Goal: Task Accomplishment & Management: Manage account settings

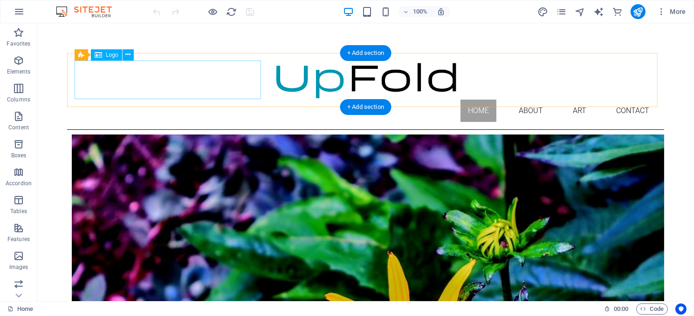
click at [156, 82] on div at bounding box center [365, 80] width 582 height 39
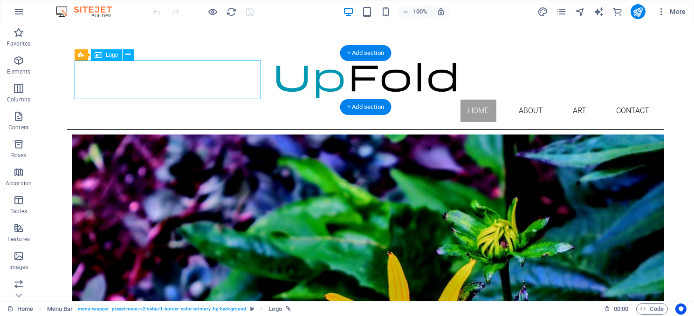
click at [156, 82] on div at bounding box center [365, 80] width 582 height 39
select select "px"
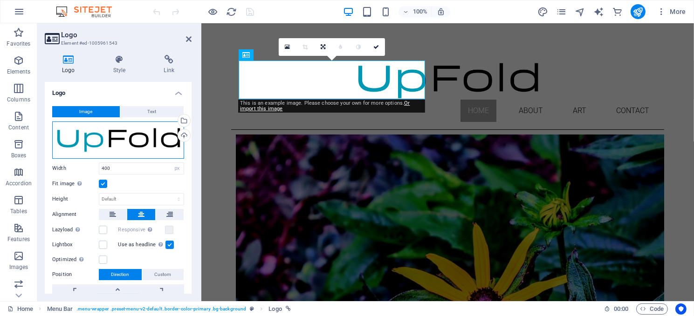
click at [114, 144] on div "Drag files here, click to choose files or select files from Files or our free s…" at bounding box center [118, 140] width 132 height 37
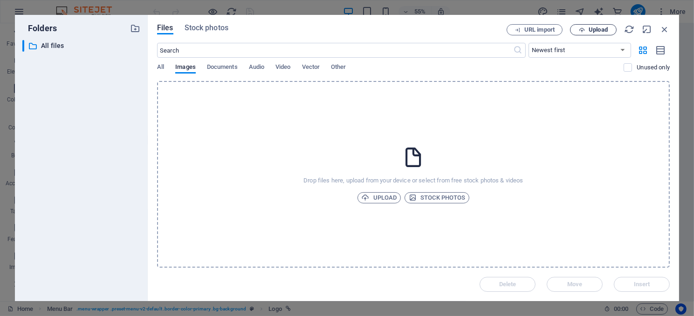
click at [599, 28] on span "Upload" at bounding box center [598, 30] width 19 height 6
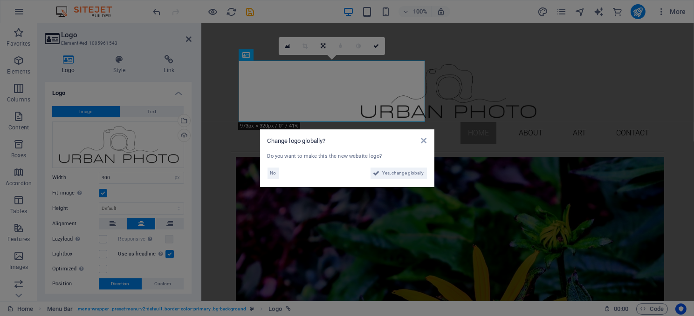
click at [115, 175] on aside "Change logo globally? Do you want to make this the new website logo? No Yes, ch…" at bounding box center [347, 158] width 694 height 316
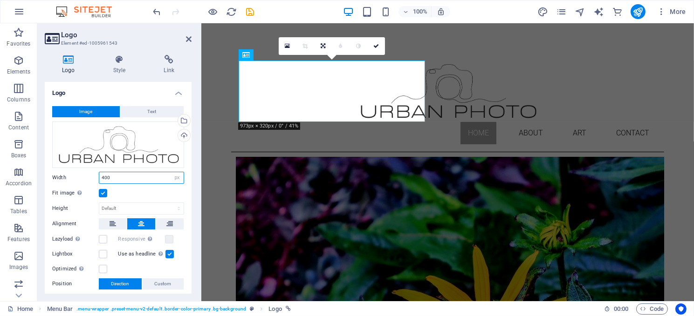
drag, startPoint x: 113, startPoint y: 175, endPoint x: 99, endPoint y: 172, distance: 14.4
click at [99, 172] on input "400" at bounding box center [141, 177] width 84 height 11
type input "300"
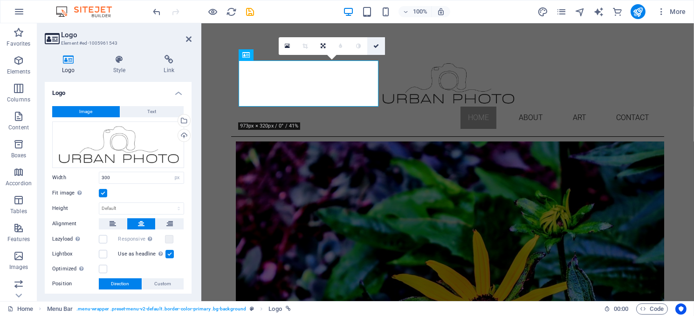
click at [374, 43] on icon at bounding box center [376, 46] width 6 height 6
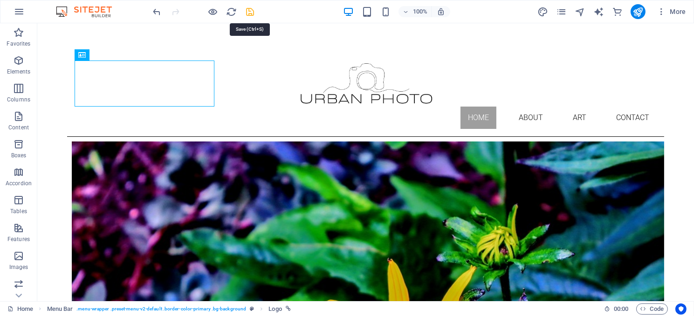
click at [252, 11] on icon "save" at bounding box center [250, 12] width 11 height 11
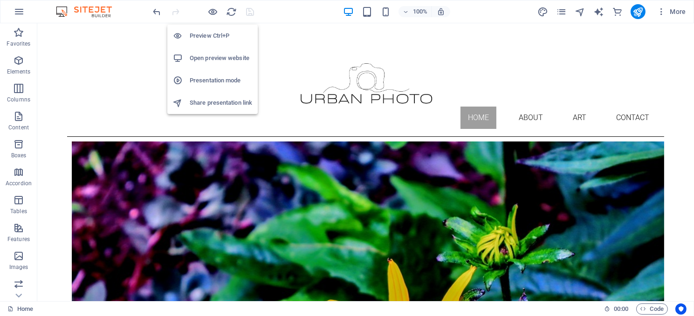
click at [210, 56] on h6 "Open preview website" at bounding box center [221, 58] width 62 height 11
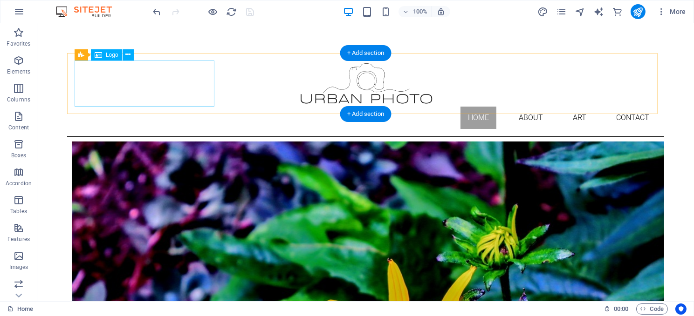
click at [145, 83] on div at bounding box center [365, 84] width 582 height 46
select select "px"
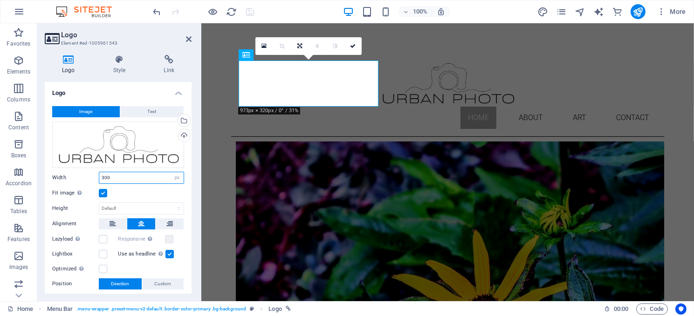
drag, startPoint x: 116, startPoint y: 174, endPoint x: 99, endPoint y: 172, distance: 16.9
click at [99, 172] on input "300" at bounding box center [141, 177] width 84 height 11
type input "400"
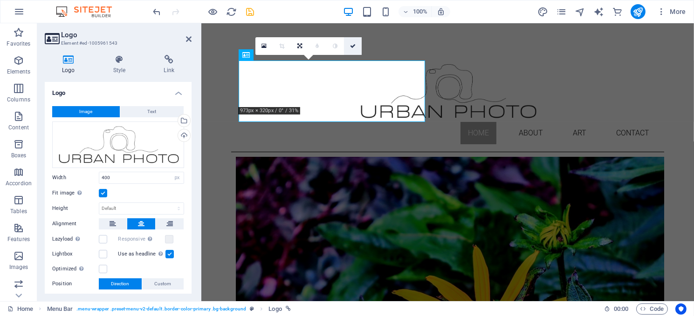
click at [353, 44] on icon at bounding box center [353, 46] width 6 height 6
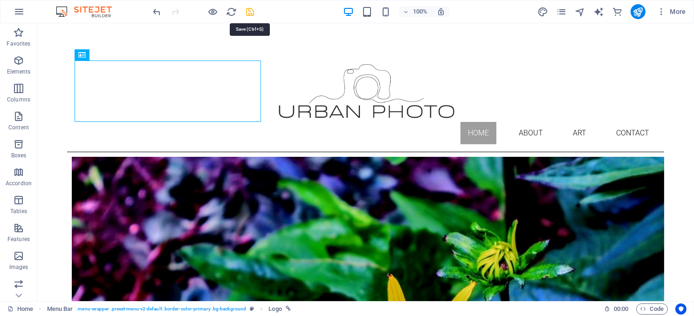
click at [251, 7] on icon "save" at bounding box center [250, 12] width 11 height 11
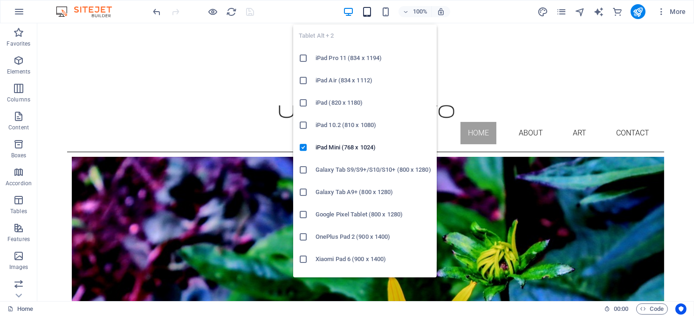
click at [363, 11] on icon "button" at bounding box center [367, 12] width 11 height 11
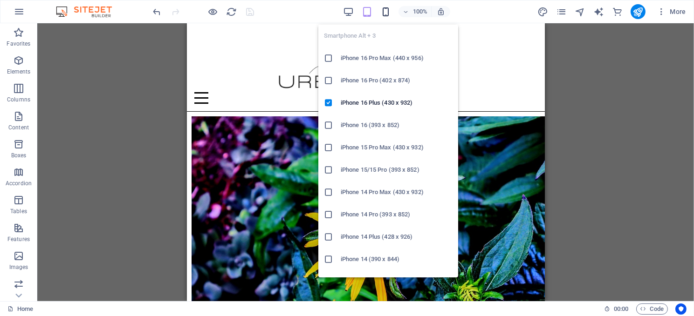
click at [384, 10] on icon "button" at bounding box center [385, 12] width 11 height 11
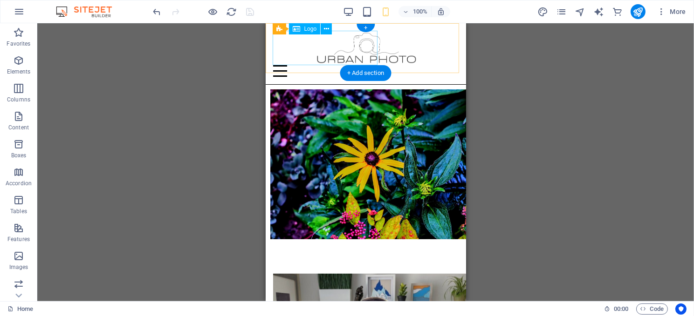
click at [320, 55] on div at bounding box center [366, 48] width 186 height 34
select select "px"
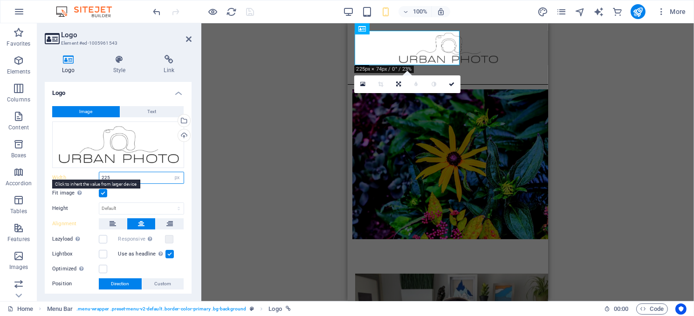
drag, startPoint x: 116, startPoint y: 177, endPoint x: 98, endPoint y: 176, distance: 17.7
click at [98, 176] on div "Width 225 Default auto px rem % em vh vw" at bounding box center [118, 178] width 132 height 12
type input "300"
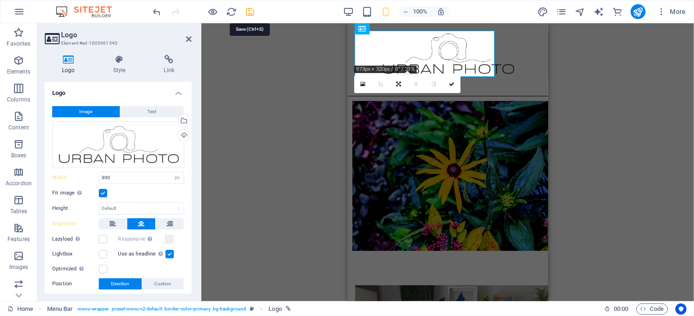
click at [249, 8] on icon "save" at bounding box center [250, 12] width 11 height 11
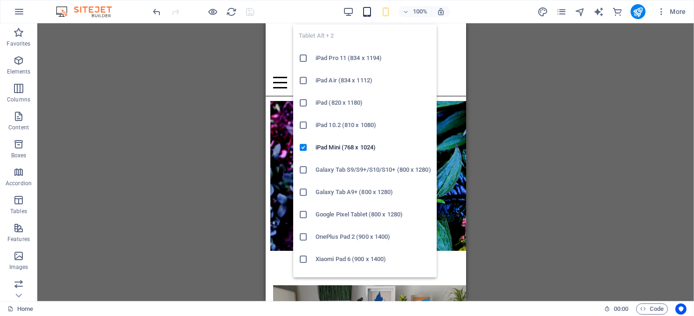
click at [364, 12] on icon "button" at bounding box center [367, 12] width 11 height 11
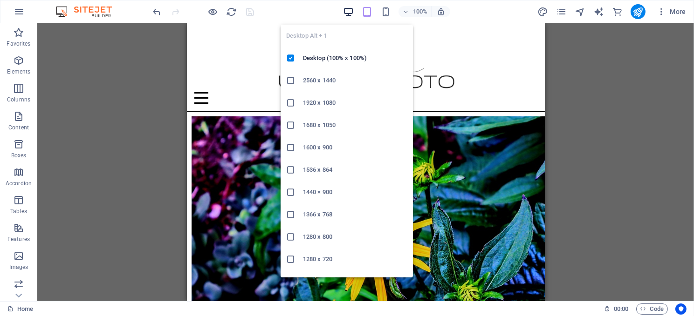
click at [348, 11] on icon "button" at bounding box center [348, 12] width 11 height 11
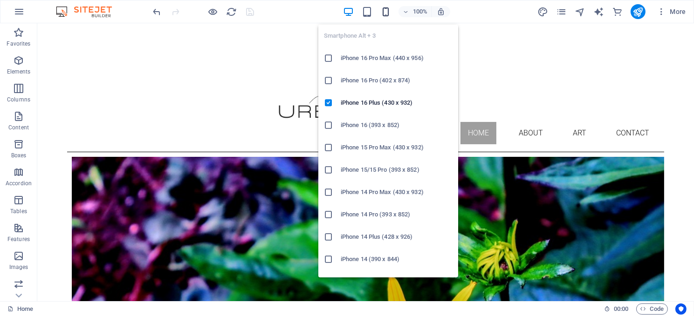
click at [384, 11] on icon "button" at bounding box center [385, 12] width 11 height 11
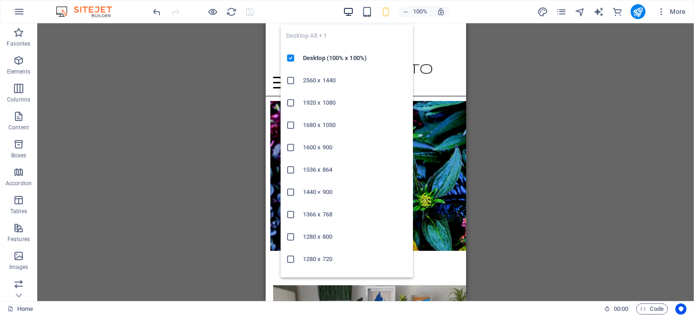
click at [349, 10] on icon "button" at bounding box center [348, 12] width 11 height 11
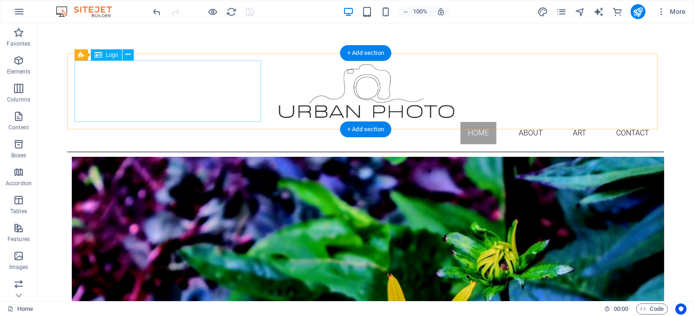
click at [180, 95] on div at bounding box center [365, 92] width 582 height 62
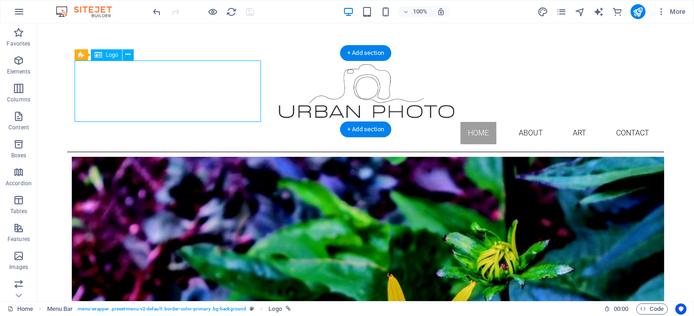
click at [180, 95] on div at bounding box center [365, 92] width 582 height 62
select select "px"
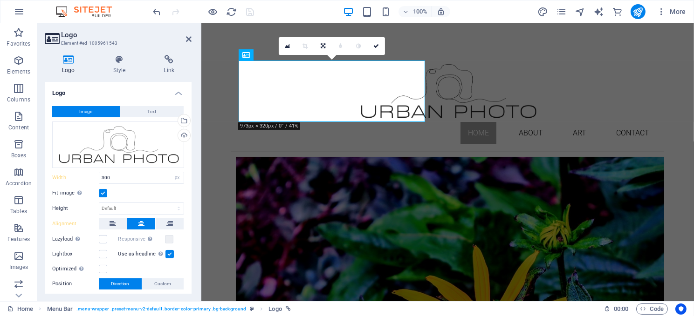
type input "400"
click at [117, 141] on div "Drag files here, click to choose files or select files from Files or our free s…" at bounding box center [118, 145] width 132 height 47
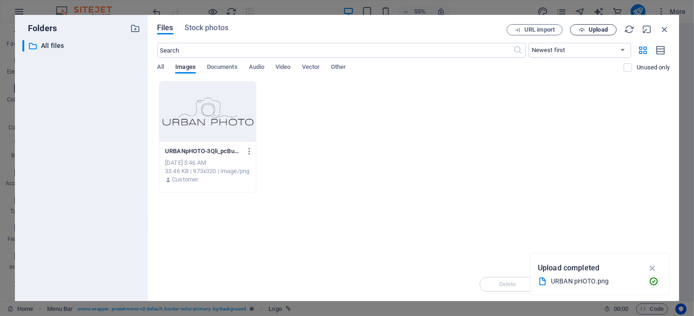
click at [591, 27] on span "Upload" at bounding box center [598, 30] width 19 height 6
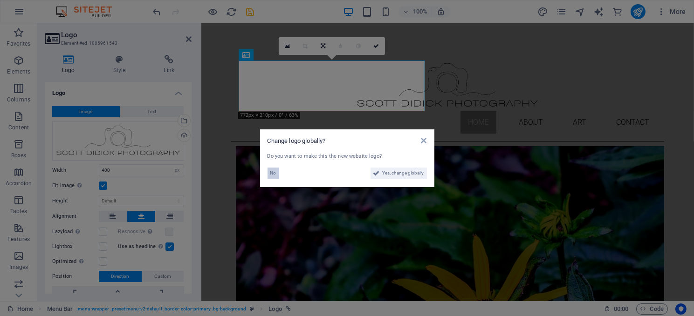
click at [273, 169] on span "No" at bounding box center [273, 173] width 6 height 11
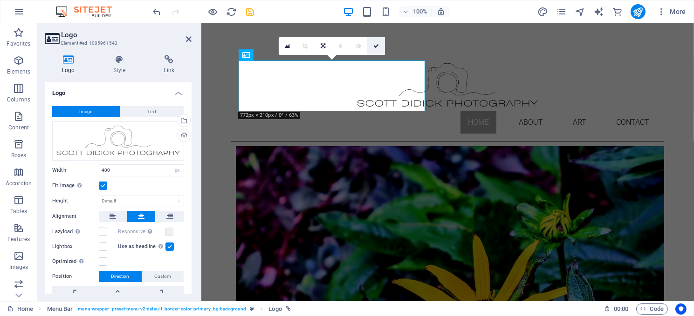
click at [375, 41] on link at bounding box center [376, 46] width 18 height 18
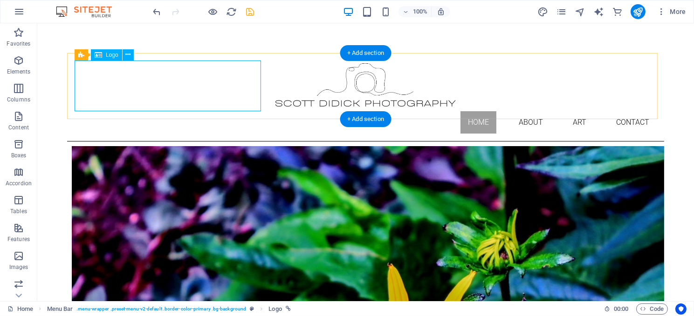
click at [169, 101] on div at bounding box center [365, 86] width 582 height 51
select select "px"
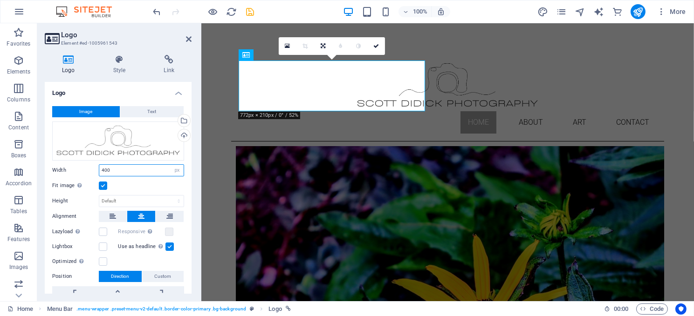
drag, startPoint x: 116, startPoint y: 169, endPoint x: 94, endPoint y: 167, distance: 22.5
click at [94, 167] on div "Width 400 Default auto px rem % em vh vw" at bounding box center [118, 171] width 132 height 12
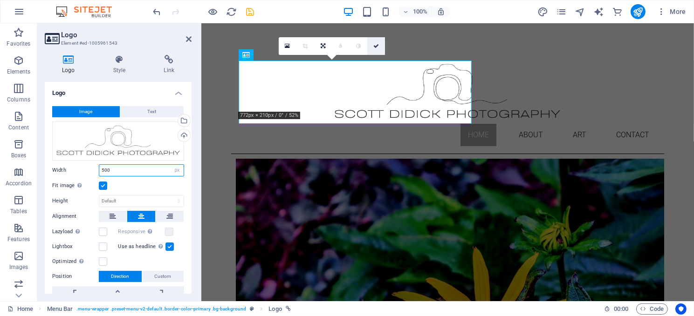
type input "500"
click at [376, 41] on link at bounding box center [376, 46] width 18 height 18
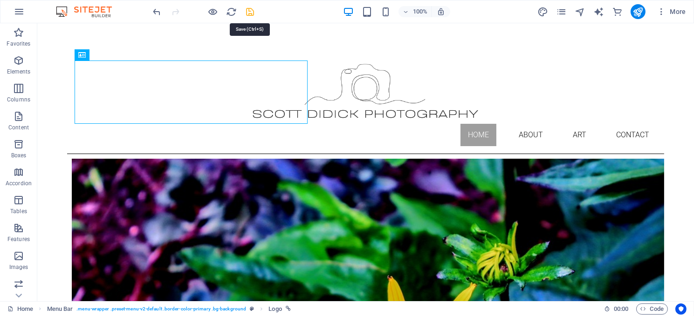
click at [248, 10] on icon "save" at bounding box center [250, 12] width 11 height 11
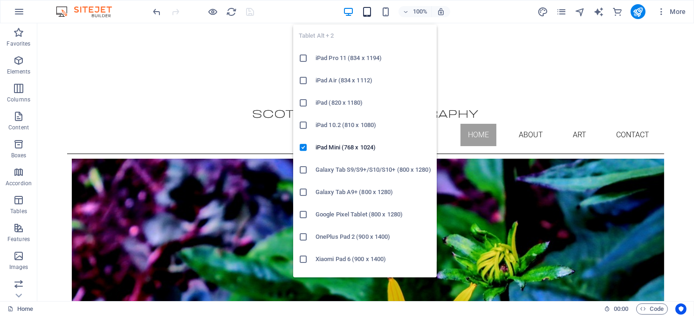
click at [370, 10] on icon "button" at bounding box center [367, 12] width 11 height 11
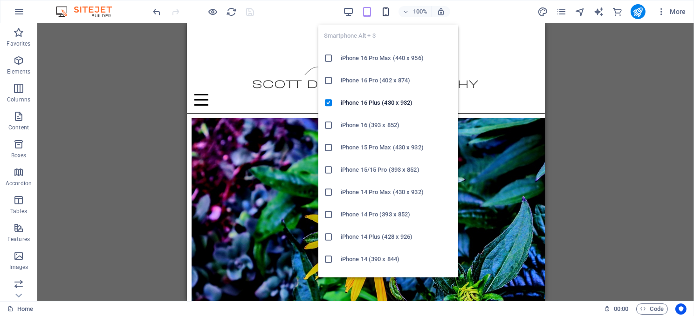
click at [385, 12] on icon "button" at bounding box center [385, 12] width 11 height 11
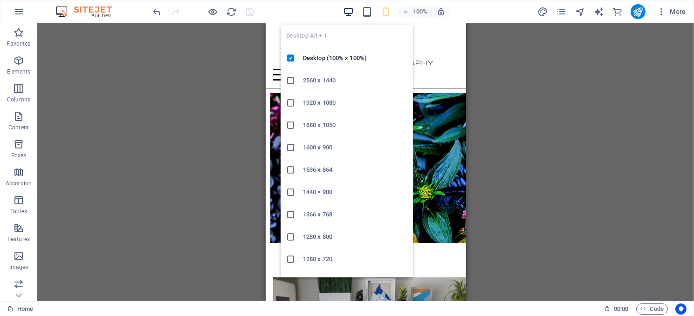
click at [349, 11] on icon "button" at bounding box center [348, 12] width 11 height 11
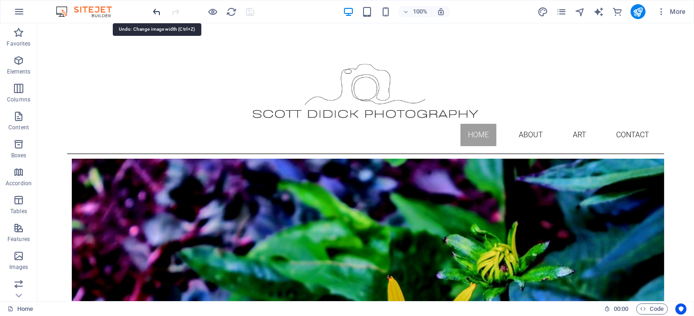
click at [156, 10] on icon "undo" at bounding box center [157, 12] width 11 height 11
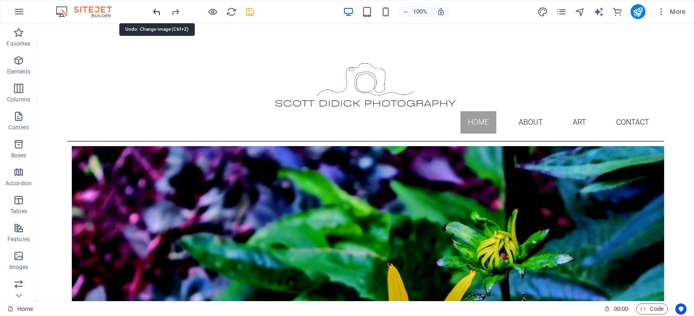
click at [156, 10] on icon "undo" at bounding box center [157, 12] width 11 height 11
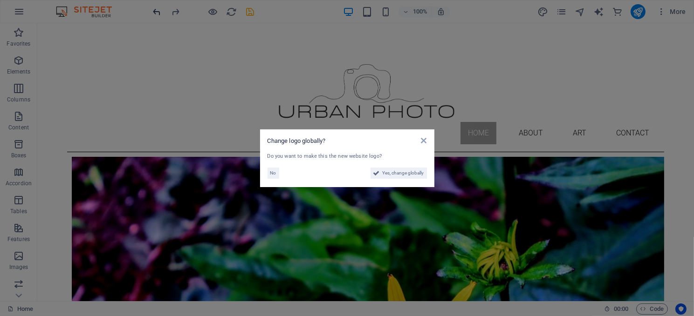
click at [156, 10] on aside "Change logo globally? Do you want to make this the new website logo? No Yes, ch…" at bounding box center [347, 158] width 694 height 316
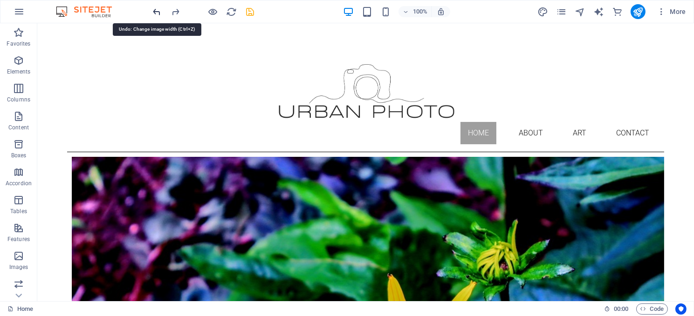
click at [156, 10] on icon "undo" at bounding box center [157, 12] width 11 height 11
click at [172, 12] on icon "redo" at bounding box center [176, 12] width 11 height 11
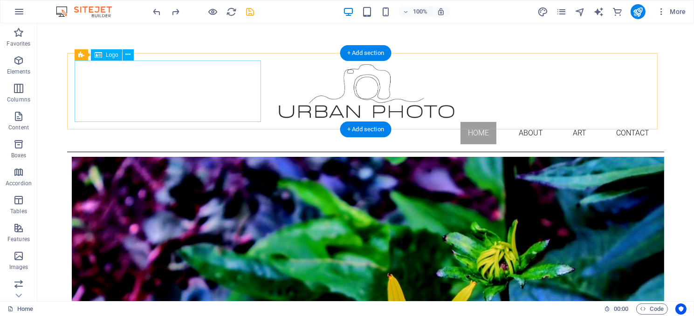
click at [157, 95] on div at bounding box center [365, 92] width 582 height 62
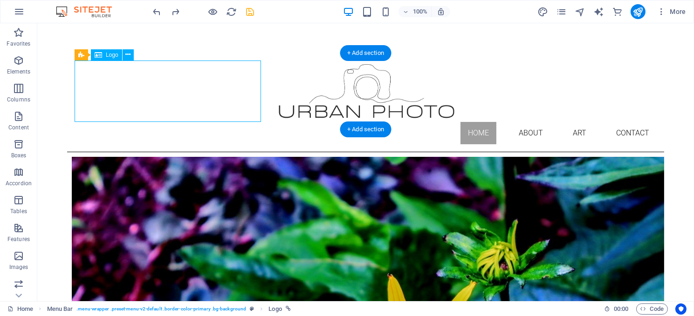
click at [157, 95] on div at bounding box center [365, 92] width 582 height 62
select select "px"
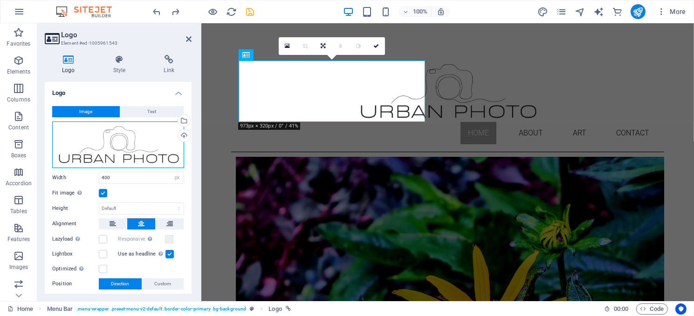
click at [109, 157] on div "Drag files here, click to choose files or select files from Files or our free s…" at bounding box center [118, 145] width 132 height 47
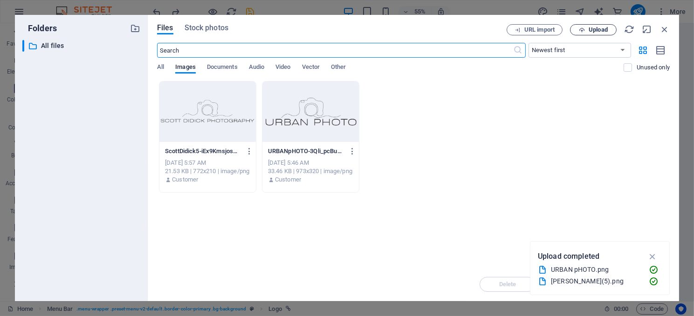
click at [589, 27] on span "Upload" at bounding box center [598, 30] width 19 height 6
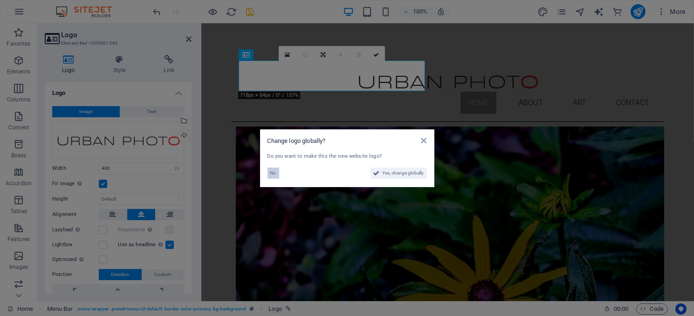
click at [270, 171] on span "No" at bounding box center [273, 173] width 6 height 11
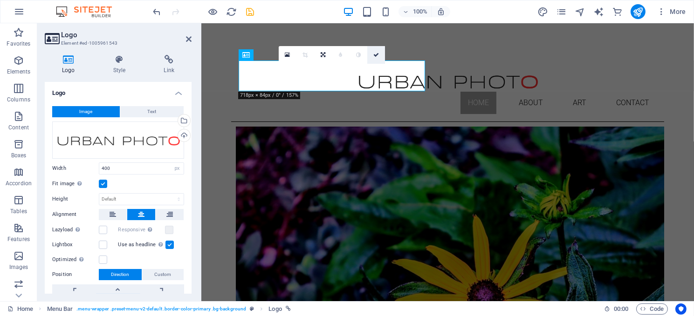
click at [373, 50] on link at bounding box center [376, 55] width 18 height 18
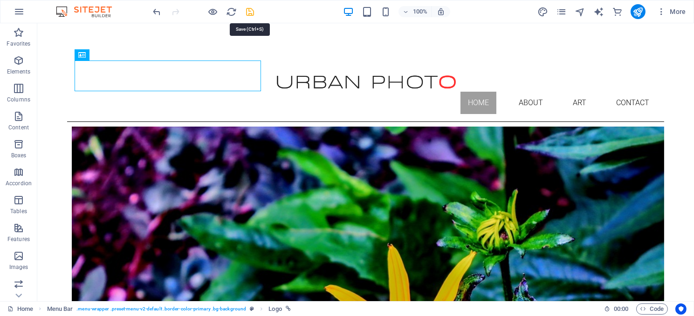
click at [252, 9] on icon "save" at bounding box center [250, 12] width 11 height 11
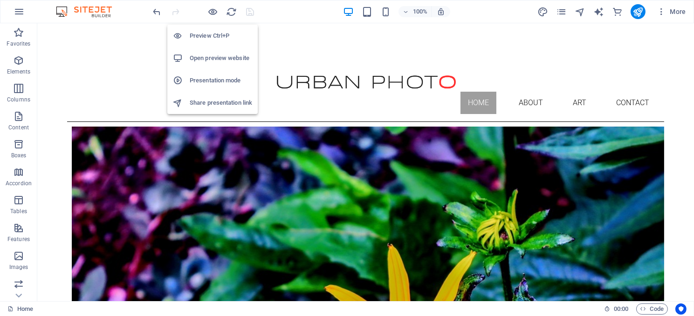
click at [221, 56] on h6 "Open preview website" at bounding box center [221, 58] width 62 height 11
